Goal: Use online tool/utility: Use online tool/utility

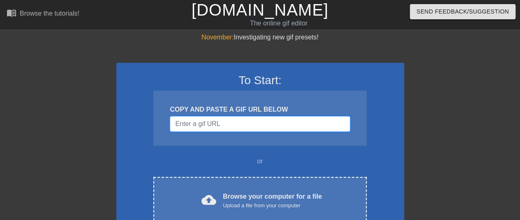
click at [273, 120] on input "Username" at bounding box center [260, 124] width 180 height 16
drag, startPoint x: 363, startPoint y: 92, endPoint x: 364, endPoint y: 99, distance: 7.0
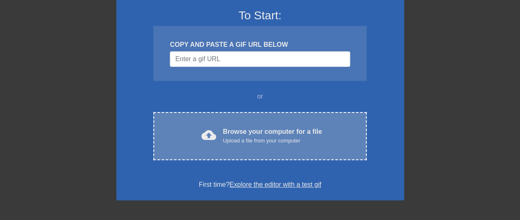
scroll to position [85, 0]
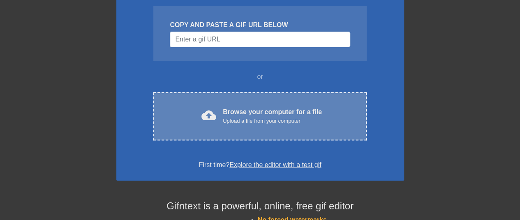
click at [334, 119] on div "cloud_upload Browse your computer for a file Upload a file from your computer" at bounding box center [260, 116] width 178 height 18
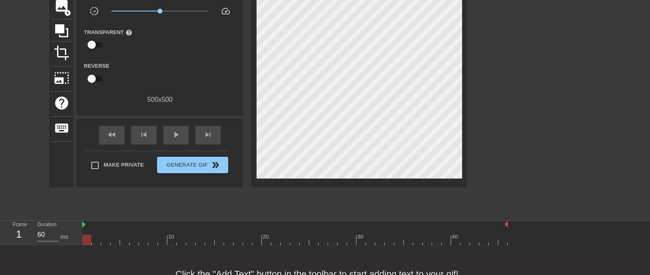
scroll to position [0, 0]
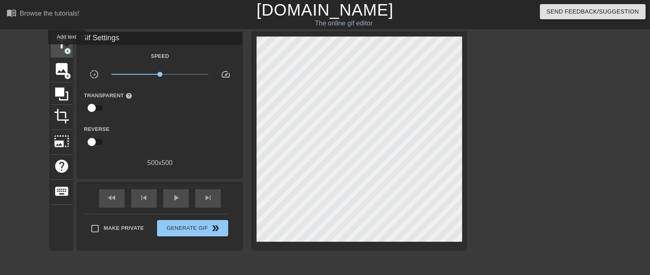
click at [67, 49] on span "add_circle" at bounding box center [67, 51] width 7 height 7
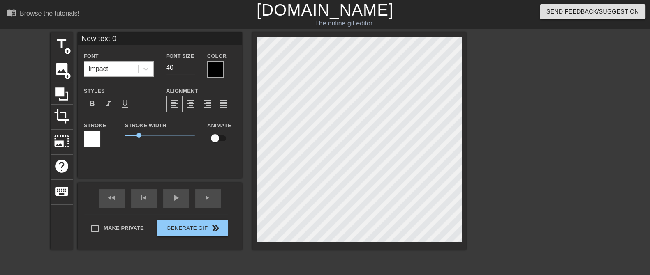
click at [117, 67] on div "Impact" at bounding box center [111, 69] width 54 height 15
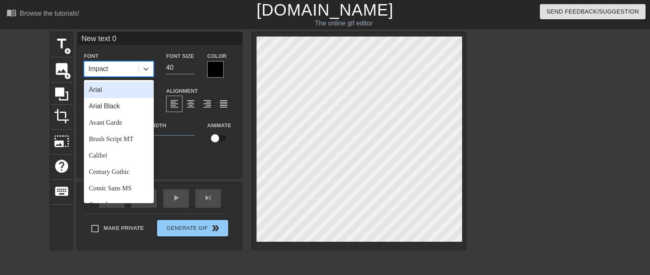
click at [111, 67] on div "Impact" at bounding box center [111, 69] width 54 height 15
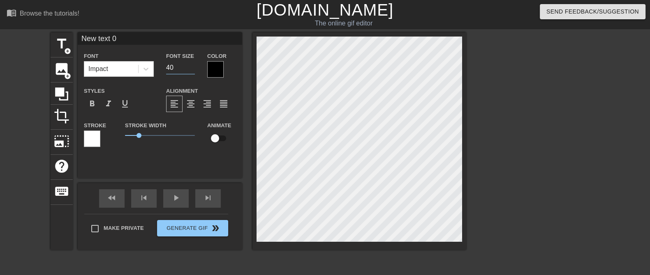
click at [177, 71] on input "40" at bounding box center [180, 67] width 29 height 13
type input "4"
type input "100"
type textarea "E"
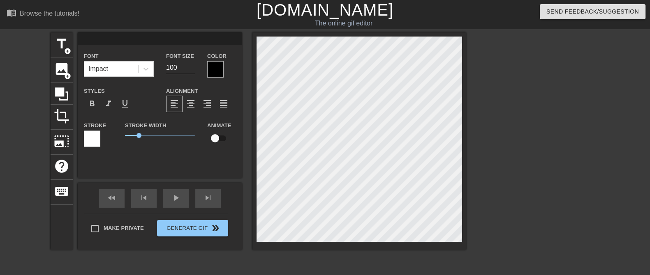
type input "E"
type textarea "Ex"
type input "Ex"
type textarea "Exp"
type input "Exp"
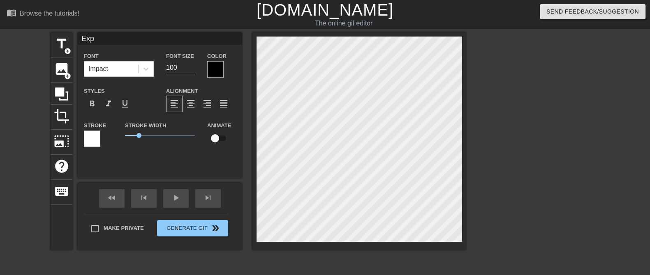
type textarea "Expr"
type input "Expr"
type textarea "Expre"
type input "Expre"
type textarea "Expres"
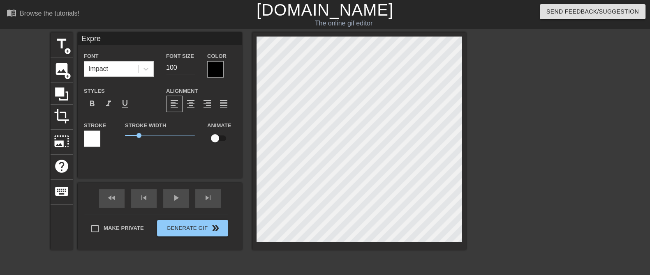
type input "Expres"
type textarea "Express"
type input "Express"
type textarea "Express"
type input "Express"
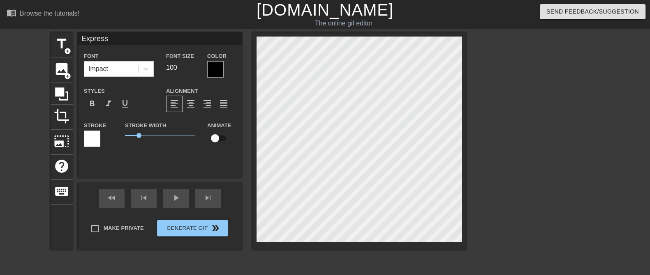
type textarea "Express C"
type input "Express C"
type textarea "Express Ca"
type input "Express Ca"
type textarea "Express Caf"
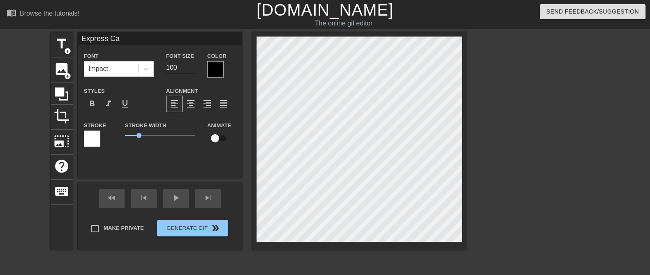
type input "Express Caf"
type textarea "Express Cafe"
type input "Express Cafe"
type textarea "Express Cafe"
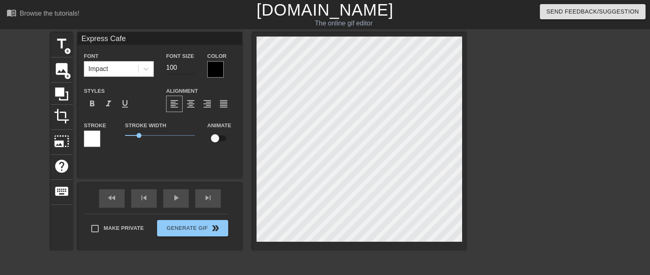
click at [180, 69] on input "100" at bounding box center [180, 67] width 29 height 13
type input "1"
type input "9"
type input "1"
type input "500"
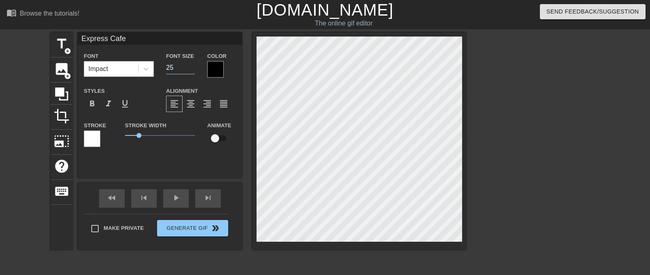
type input "2"
type input "100"
type textarea "Express Caf"
type input "Express Caf"
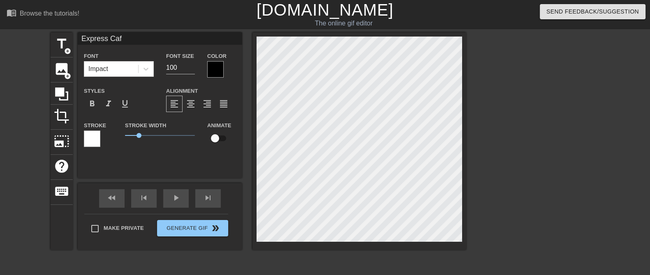
type textarea "Express Ca"
type input "Express Ca"
type textarea "Express C"
type input "Express C"
type textarea "Express"
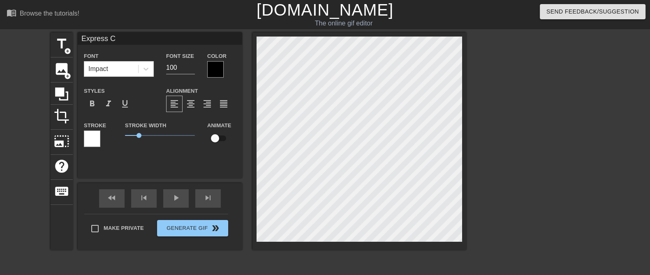
type input "Express"
type textarea "Express"
click at [181, 65] on input "100" at bounding box center [180, 67] width 29 height 13
type input "150"
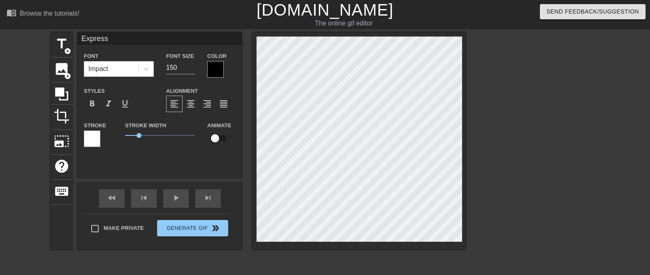
type textarea "Express"
type input "Express"
click at [169, 165] on div "Express Font Impact Font Size 150 Color Styles format_bold format_italic format…" at bounding box center [160, 105] width 164 height 146
click at [65, 44] on span "title" at bounding box center [62, 44] width 16 height 16
type input "New text 1"
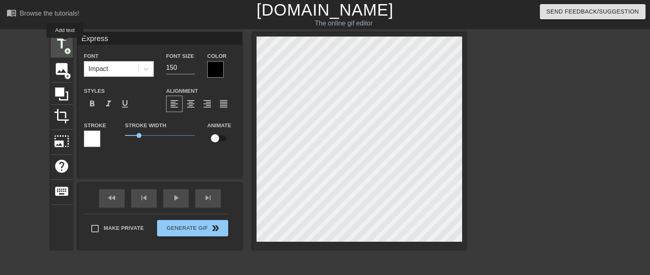
type input "40"
type input "C"
type textarea "C"
type input "Ca"
type textarea "Ca"
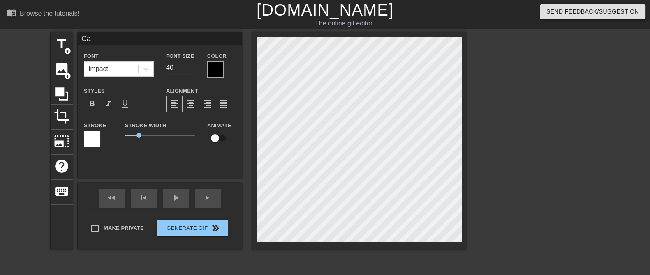
type input "Caf"
type textarea "Caf"
type input "Cafe"
type textarea "Cafe"
click at [176, 69] on input "40" at bounding box center [180, 67] width 29 height 13
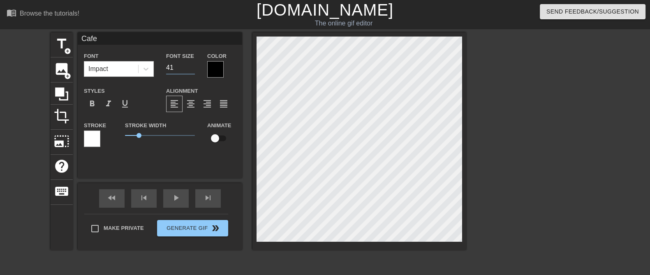
type input "4"
type input "100"
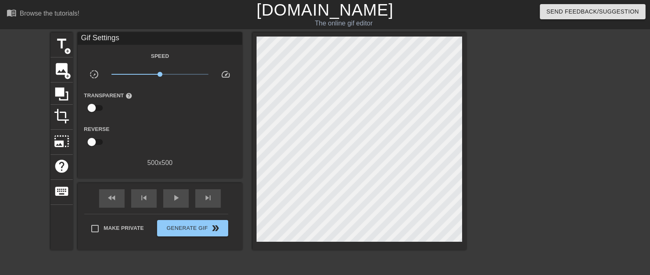
click at [492, 162] on div at bounding box center [537, 155] width 123 height 247
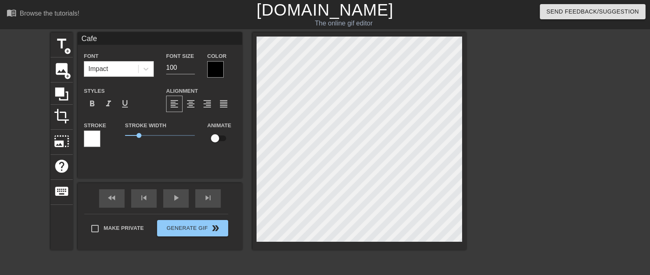
type input "Express"
type input "150"
type input "Cafe"
type input "100"
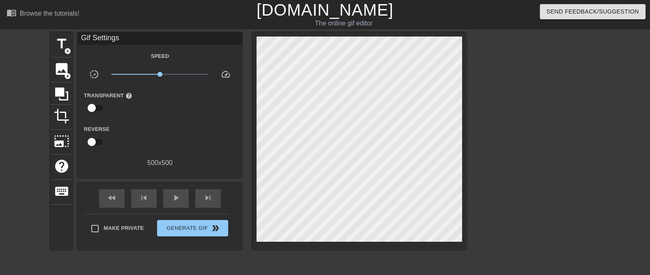
click at [520, 155] on div at bounding box center [537, 155] width 123 height 247
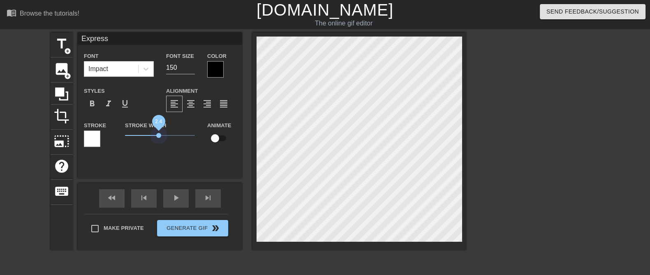
drag, startPoint x: 139, startPoint y: 134, endPoint x: 158, endPoint y: 132, distance: 19.4
click at [158, 132] on span "2.4" at bounding box center [160, 136] width 70 height 10
click at [217, 134] on input "checkbox" at bounding box center [215, 139] width 47 height 16
click at [217, 134] on input "checkbox" at bounding box center [222, 139] width 47 height 16
checkbox input "false"
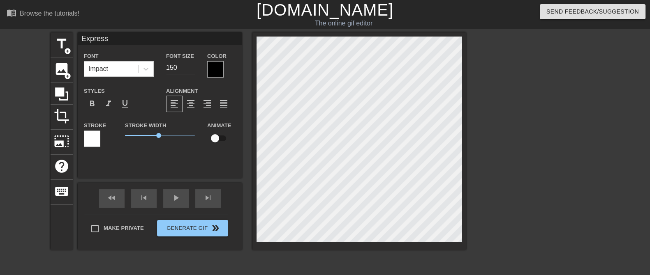
click at [91, 134] on div at bounding box center [92, 139] width 16 height 16
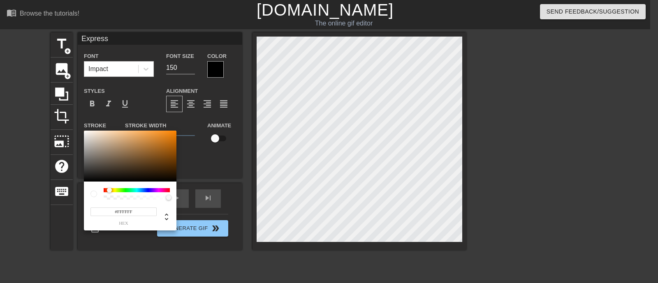
drag, startPoint x: 109, startPoint y: 189, endPoint x: 112, endPoint y: 184, distance: 5.9
click at [111, 190] on div at bounding box center [111, 190] width 5 height 5
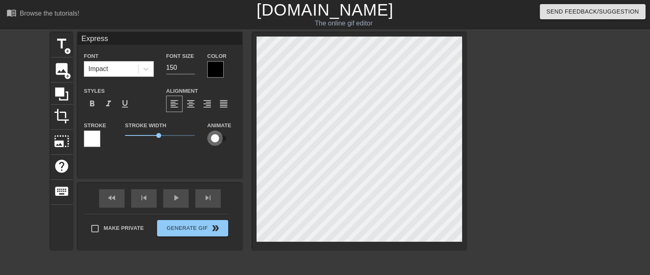
click at [218, 136] on input "checkbox" at bounding box center [215, 139] width 47 height 16
click at [218, 136] on input "checkbox" at bounding box center [222, 139] width 47 height 16
checkbox input "false"
click at [89, 139] on div at bounding box center [92, 139] width 16 height 16
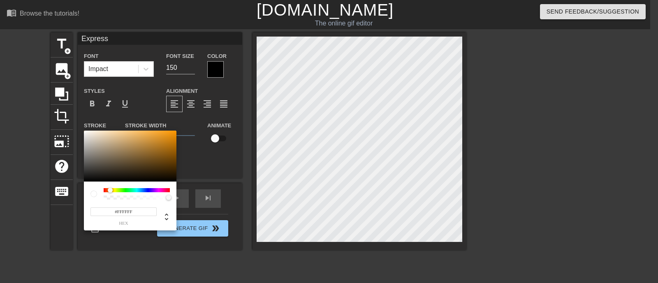
click at [110, 191] on div at bounding box center [110, 190] width 5 height 5
type input "#B87F1A"
drag, startPoint x: 116, startPoint y: 162, endPoint x: 163, endPoint y: 145, distance: 50.7
click at [163, 145] on div at bounding box center [130, 156] width 92 height 51
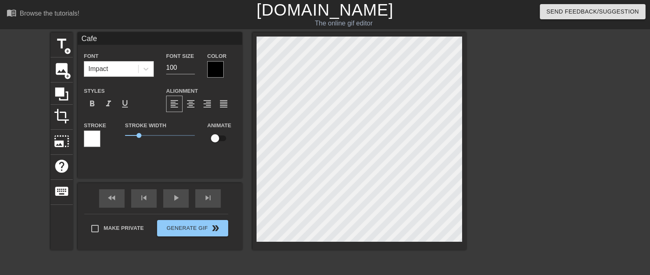
type input "Express"
type input "150"
click at [97, 137] on div at bounding box center [92, 139] width 16 height 16
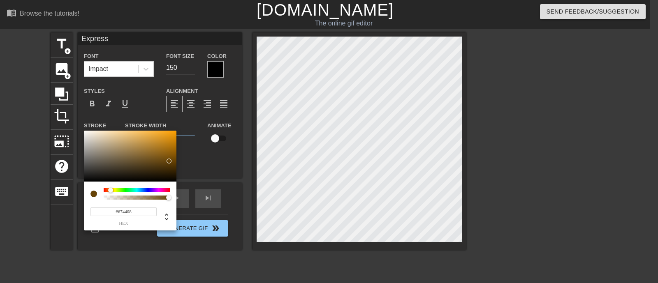
drag, startPoint x: 159, startPoint y: 143, endPoint x: 169, endPoint y: 161, distance: 21.2
click at [169, 161] on div at bounding box center [130, 156] width 92 height 51
drag, startPoint x: 129, startPoint y: 195, endPoint x: 150, endPoint y: 197, distance: 21.1
click at [150, 197] on div at bounding box center [137, 194] width 66 height 12
type input "103"
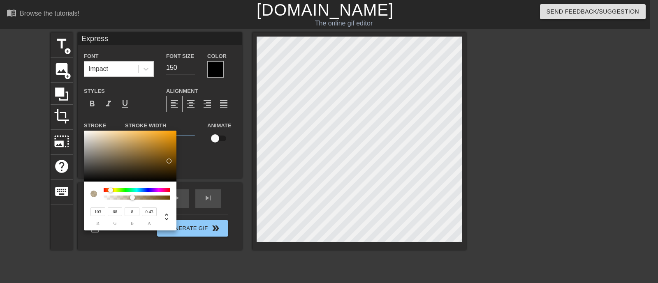
click at [132, 203] on div "103 r 68 g 8 b 0.43 a" at bounding box center [129, 213] width 79 height 26
click at [143, 197] on div at bounding box center [137, 198] width 64 height 4
type input "0.74"
click at [152, 199] on div at bounding box center [137, 198] width 64 height 4
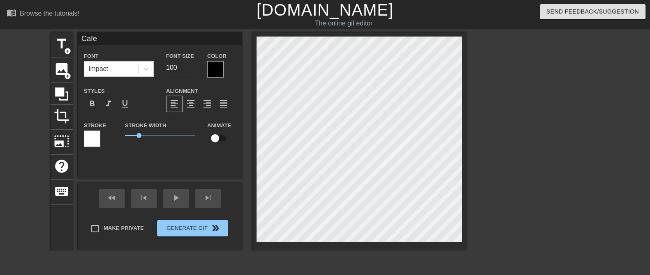
click at [98, 134] on div at bounding box center [92, 139] width 16 height 16
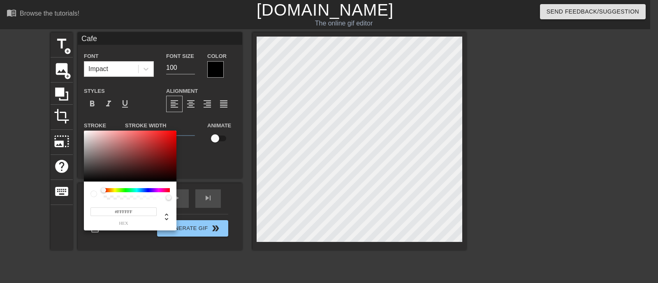
click at [127, 191] on div at bounding box center [137, 190] width 66 height 4
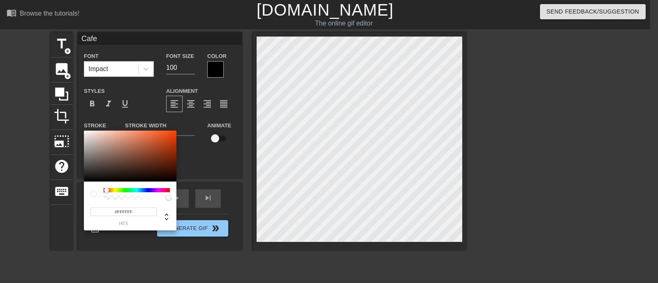
click at [106, 190] on div at bounding box center [108, 190] width 5 height 5
type input "#FF4600"
drag, startPoint x: 147, startPoint y: 147, endPoint x: 179, endPoint y: 126, distance: 38.0
click at [179, 126] on div "#FF4600 hex" at bounding box center [329, 141] width 658 height 283
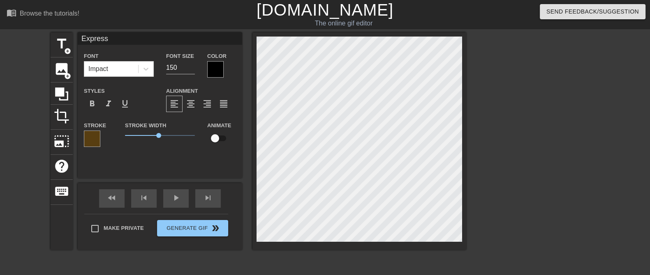
click at [83, 136] on div "Stroke" at bounding box center [98, 137] width 41 height 34
click at [95, 139] on div at bounding box center [92, 139] width 16 height 16
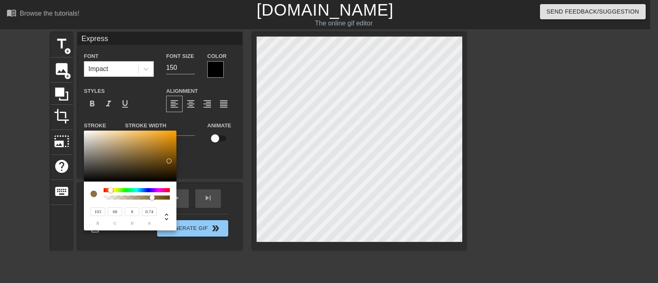
type input "101"
type input "80"
type input "43"
type input "103"
type input "82"
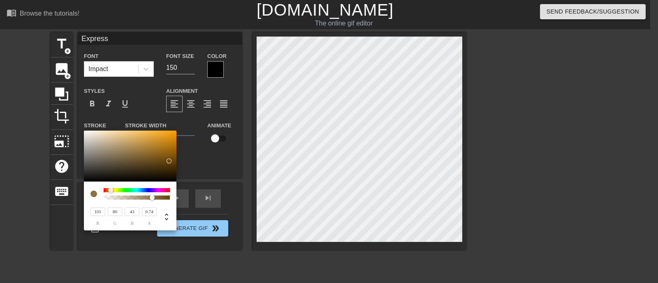
type input "44"
type input "110"
type input "87"
type input "46"
type input "151"
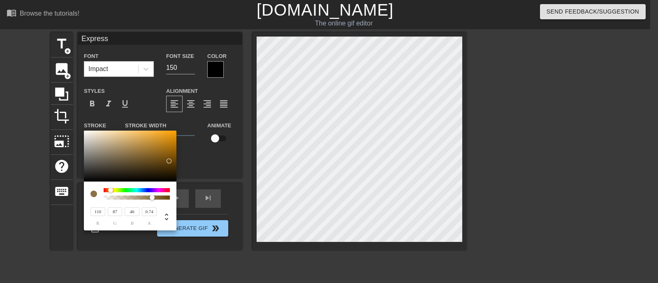
type input "120"
type input "66"
type input "173"
type input "139"
type input "80"
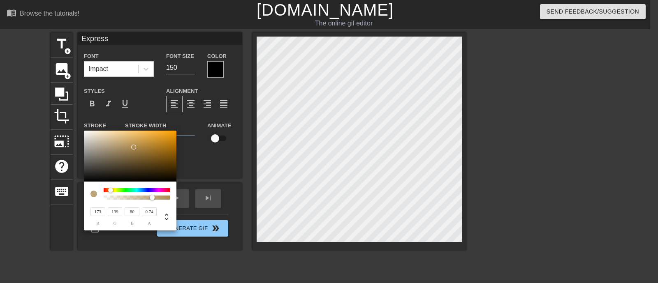
type input "176"
type input "141"
type input "82"
type input "178"
type input "144"
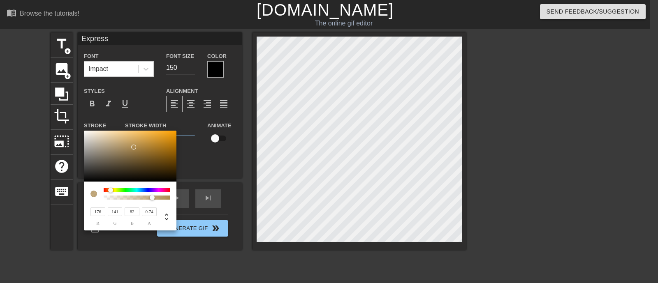
type input "86"
type input "200"
type input "167"
type input "110"
type input "223"
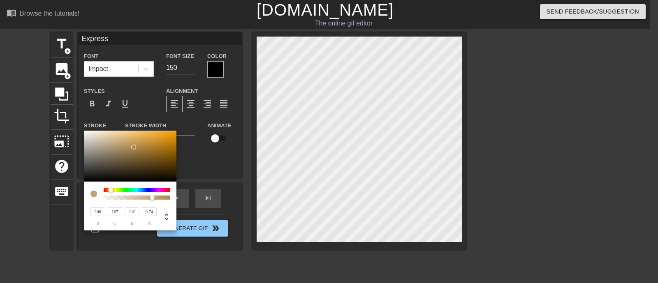
type input "193"
type input "141"
type input "225"
type input "195"
type input "144"
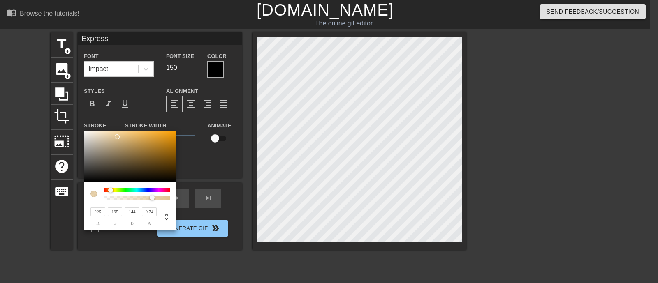
type input "196"
type input "148"
type input "197"
type input "150"
drag, startPoint x: 137, startPoint y: 161, endPoint x: 114, endPoint y: 136, distance: 33.7
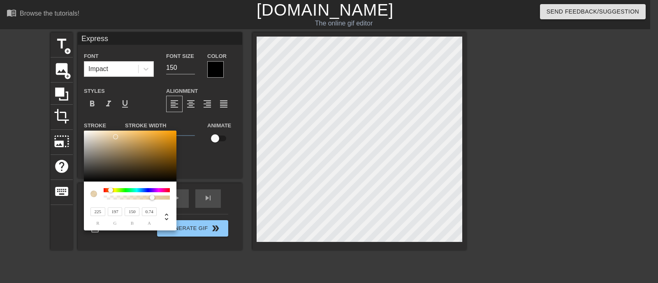
click at [115, 137] on div at bounding box center [130, 156] width 92 height 51
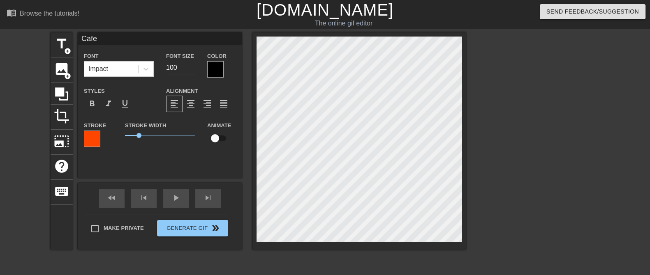
click at [97, 137] on div at bounding box center [92, 139] width 16 height 16
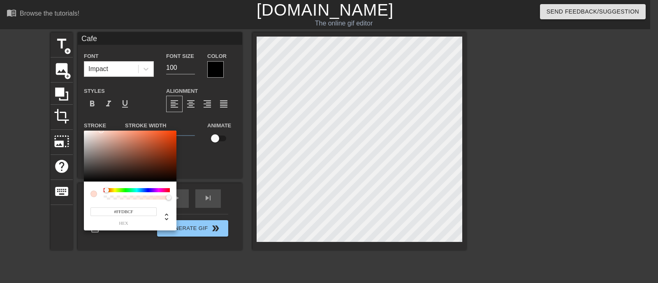
type input "#FFDDD2"
drag, startPoint x: 146, startPoint y: 144, endPoint x: 100, endPoint y: 130, distance: 47.7
click at [100, 131] on div at bounding box center [130, 156] width 92 height 51
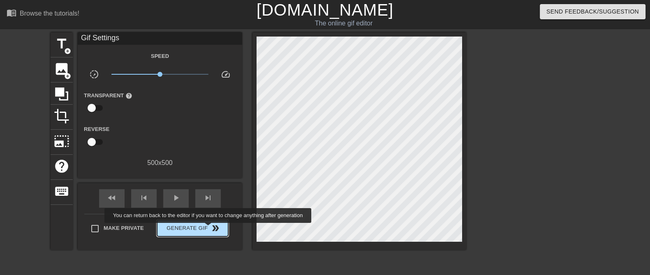
click at [209, 220] on span "Generate Gif double_arrow" at bounding box center [192, 229] width 65 height 10
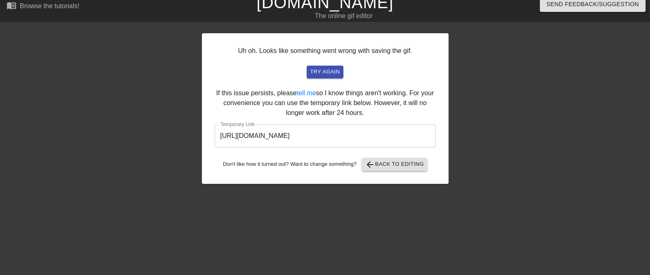
scroll to position [7, 0]
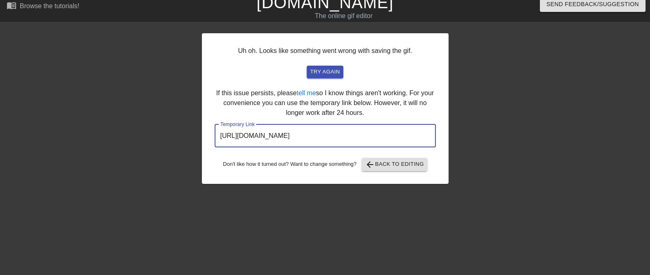
drag, startPoint x: 395, startPoint y: 131, endPoint x: 196, endPoint y: 131, distance: 199.0
click at [196, 131] on div "Uh oh. Looks like something went wrong with saving the gif. try again If this i…" at bounding box center [325, 148] width 650 height 247
